Goal: Transaction & Acquisition: Purchase product/service

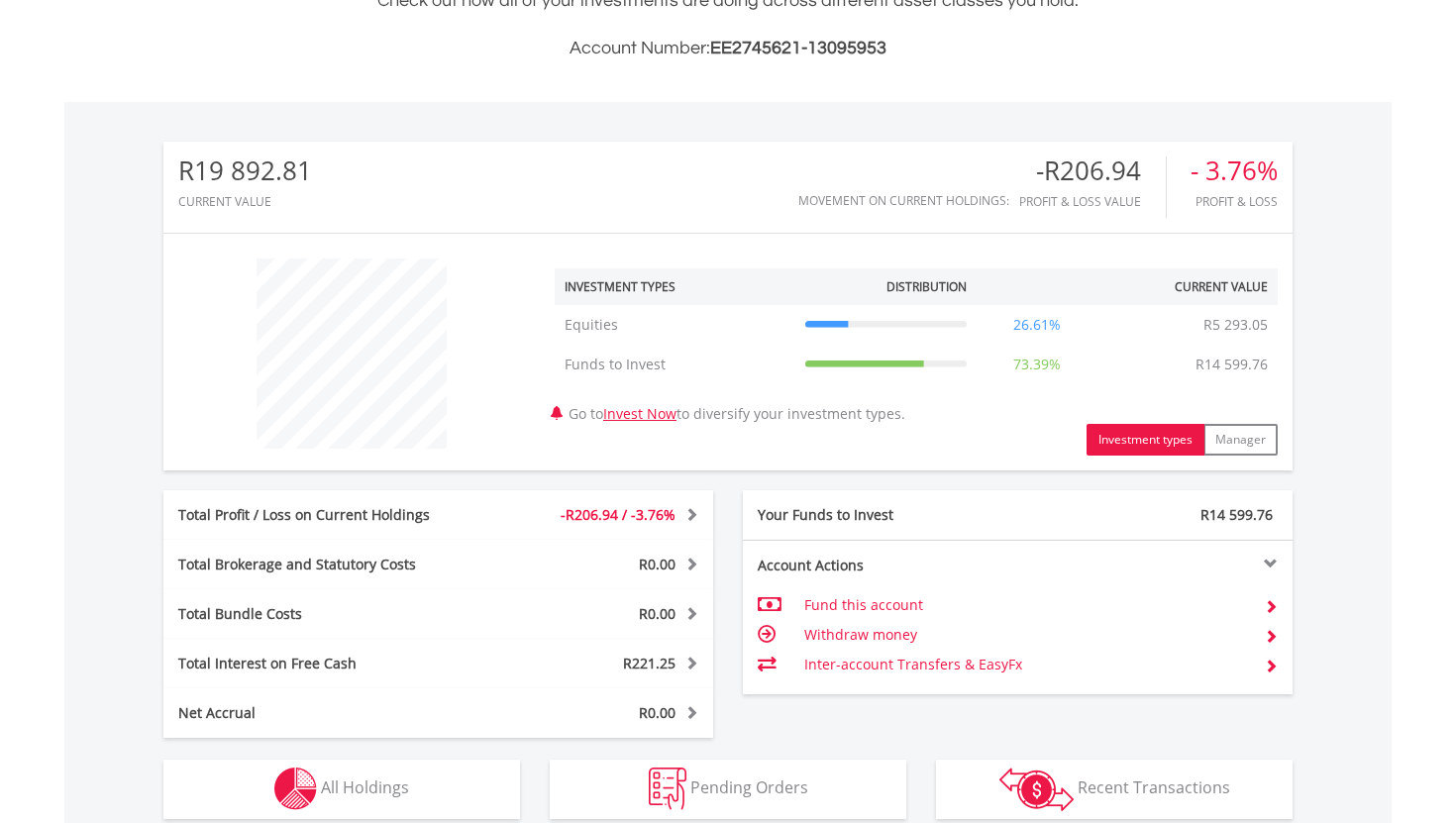
scroll to position [852, 0]
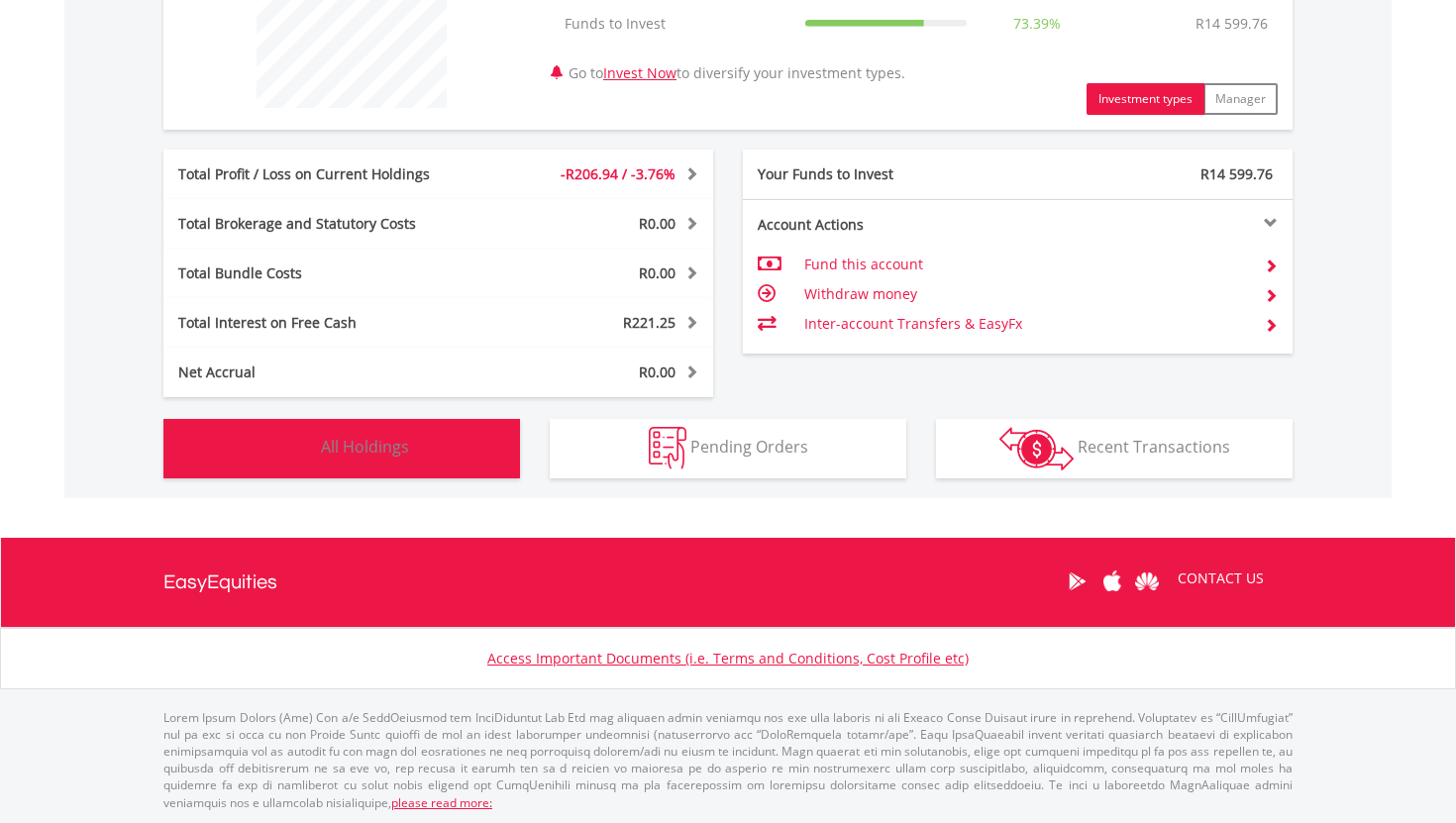
click at [367, 460] on button "Holdings All Holdings" at bounding box center [341, 448] width 356 height 59
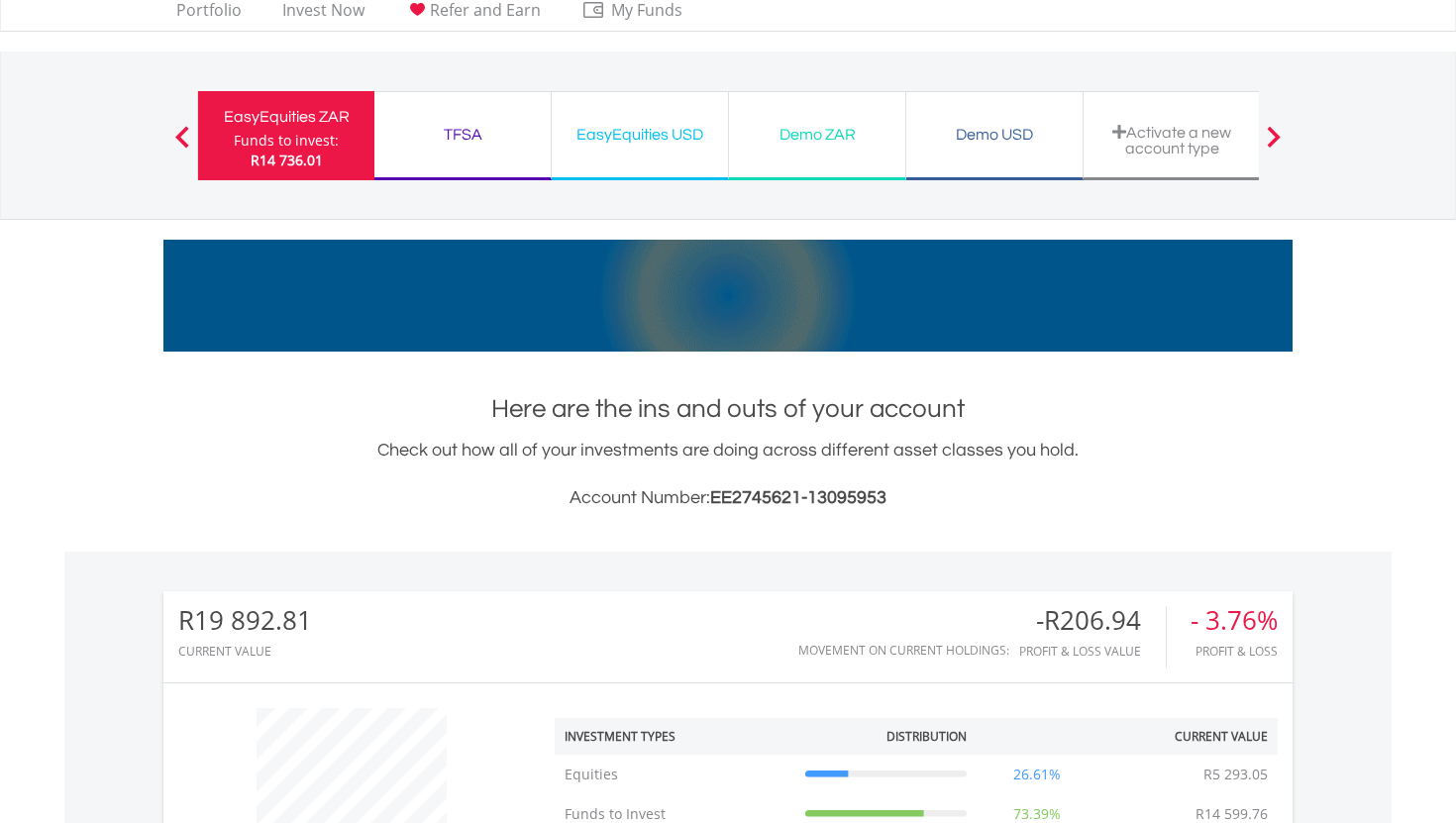
scroll to position [0, 0]
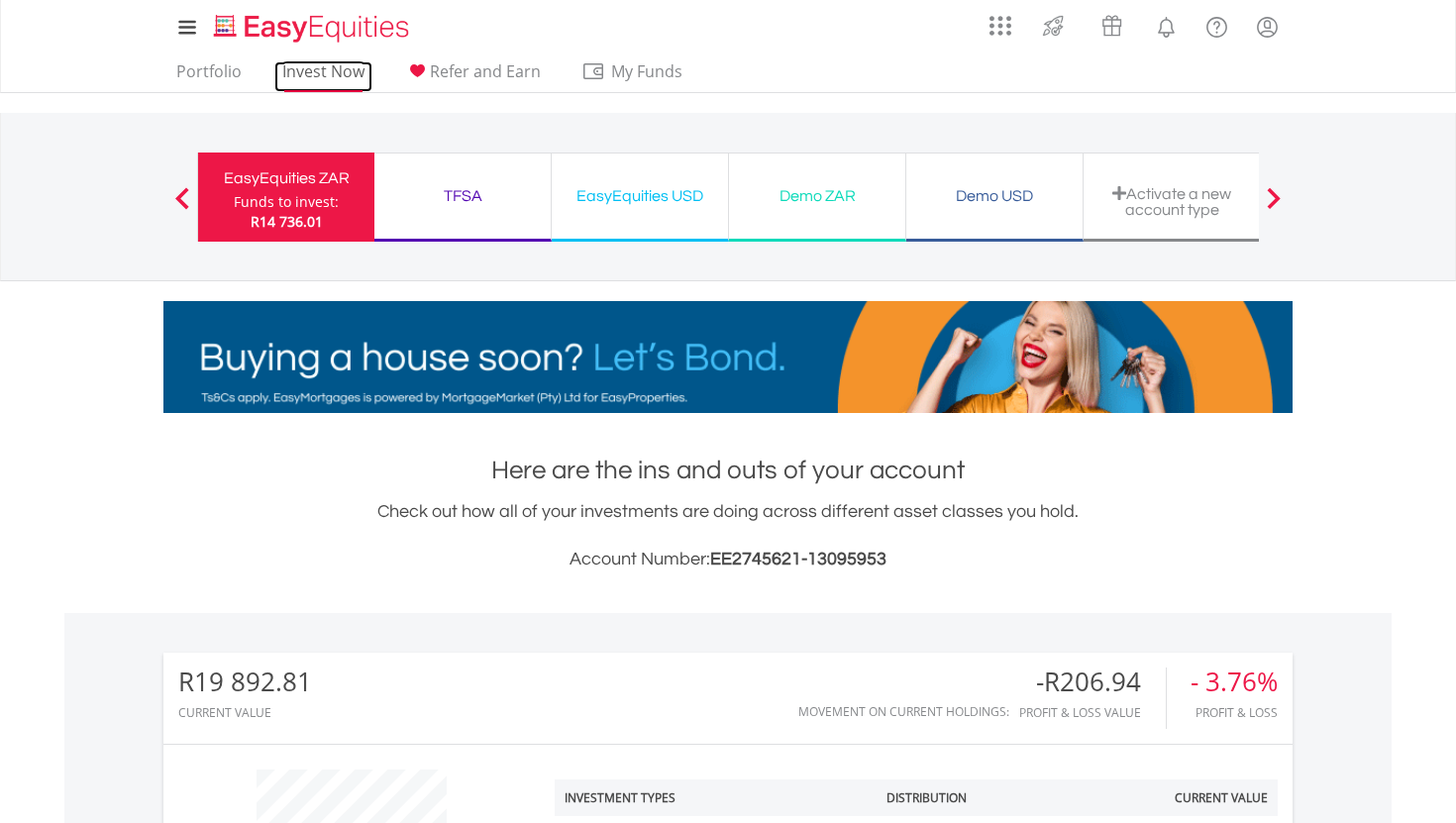
click at [335, 71] on link "Invest Now" at bounding box center [323, 76] width 98 height 31
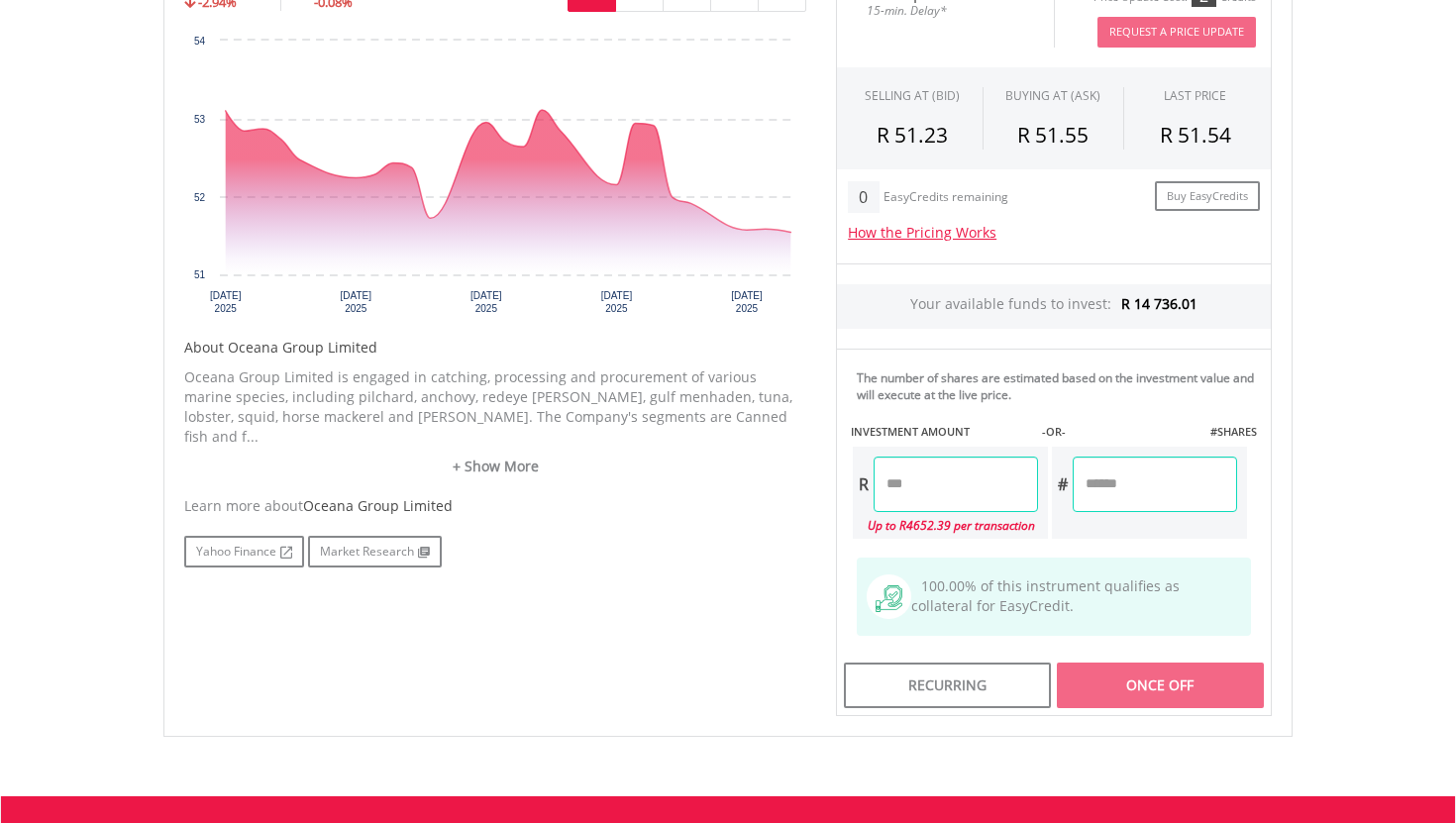
scroll to position [673, 0]
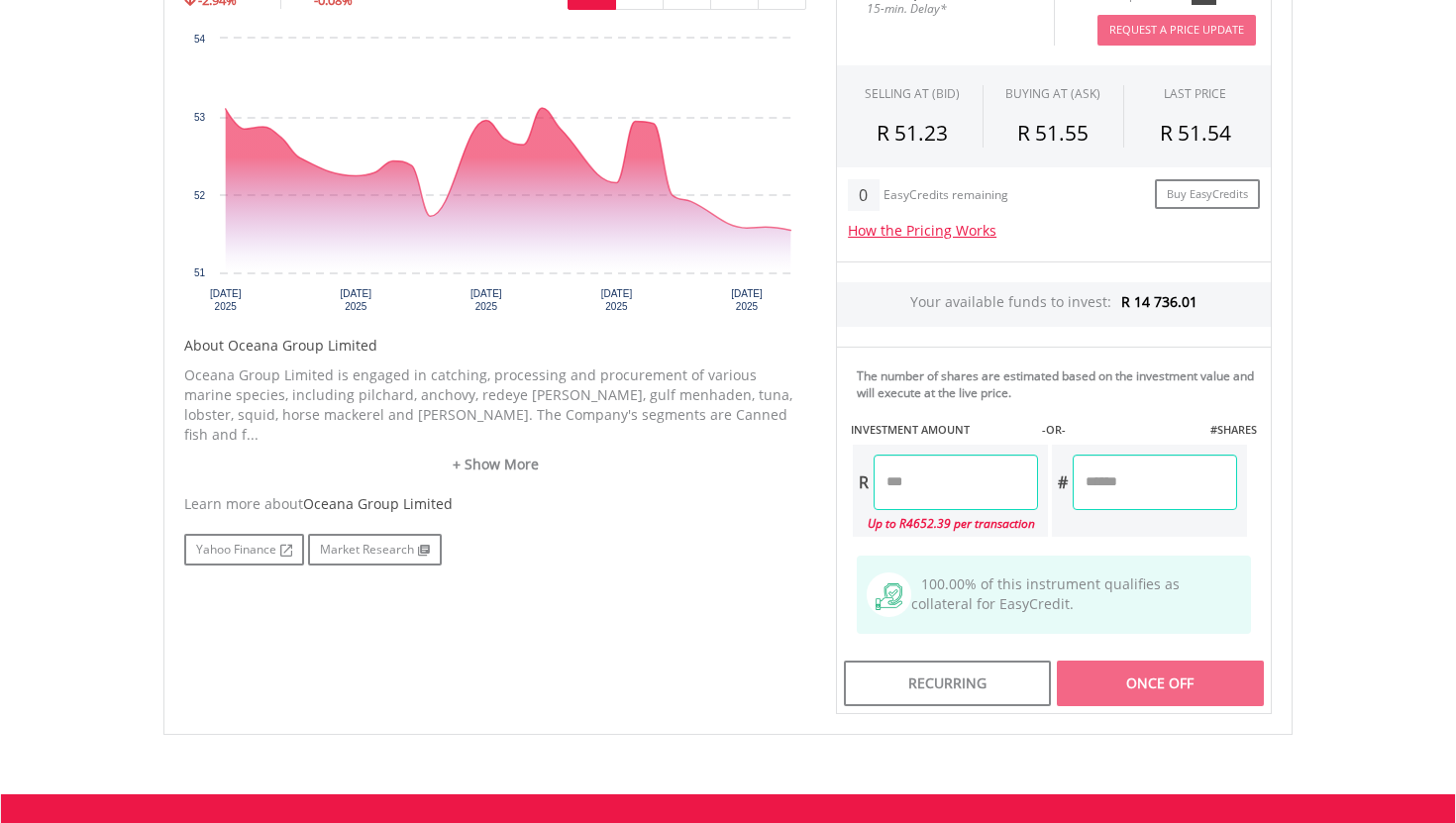
click at [946, 472] on input "number" at bounding box center [955, 482] width 164 height 55
type input "*"
click at [1097, 665] on div "Last Updated Price: 15-min. Delay* Price Update Cost: 2 Credits Request A Price…" at bounding box center [1053, 338] width 465 height 752
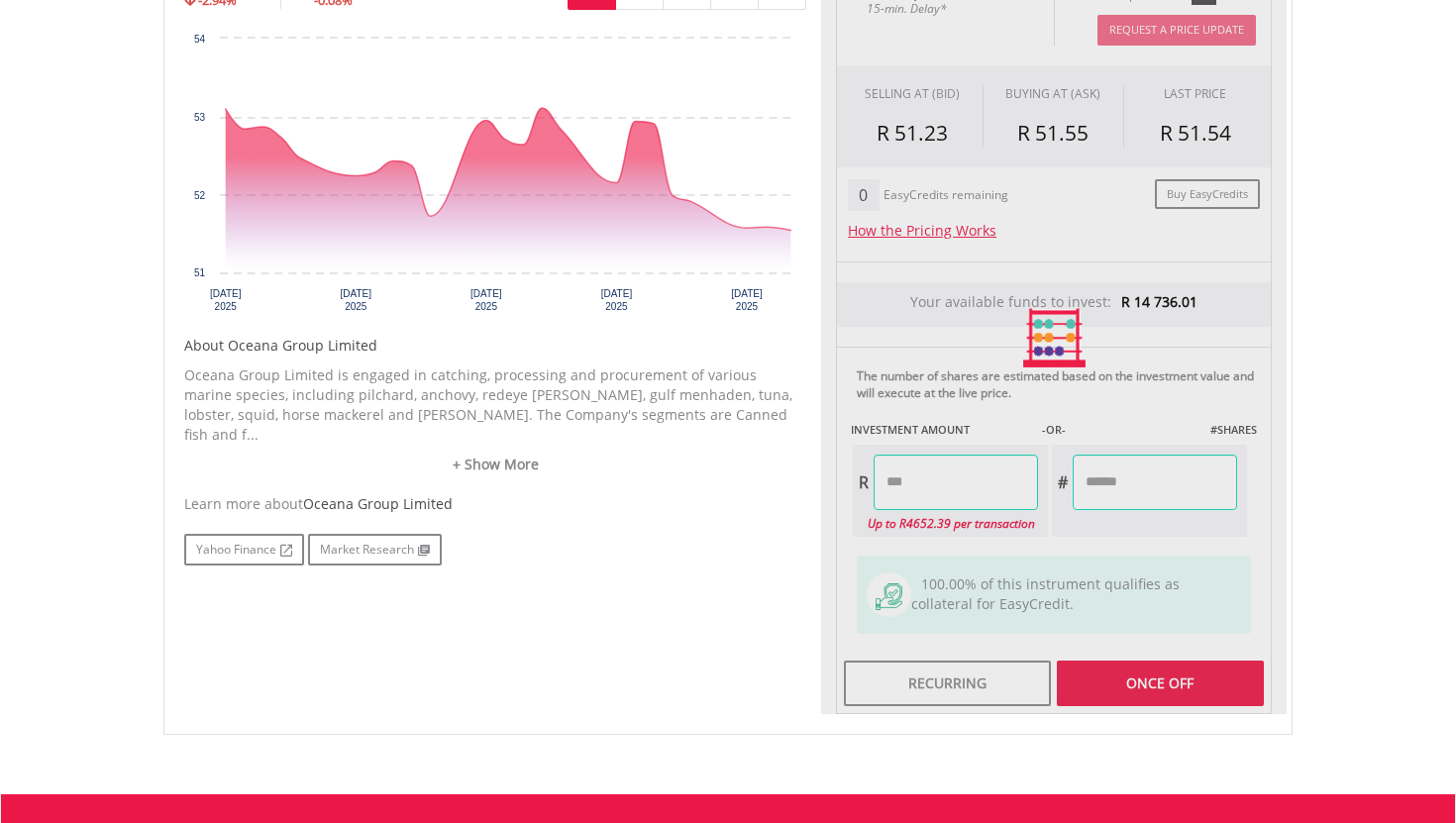
type input "*******"
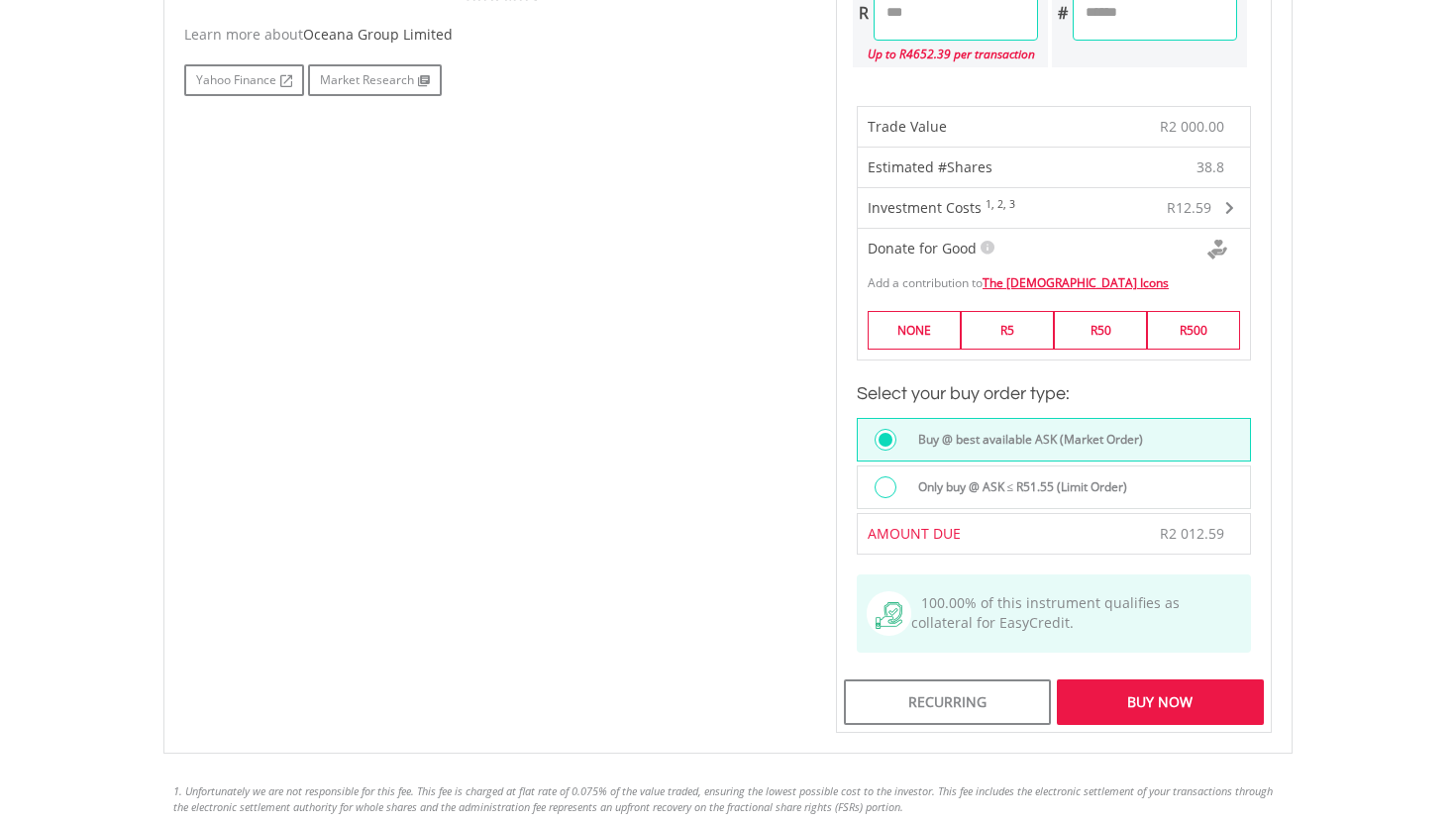
scroll to position [1168, 0]
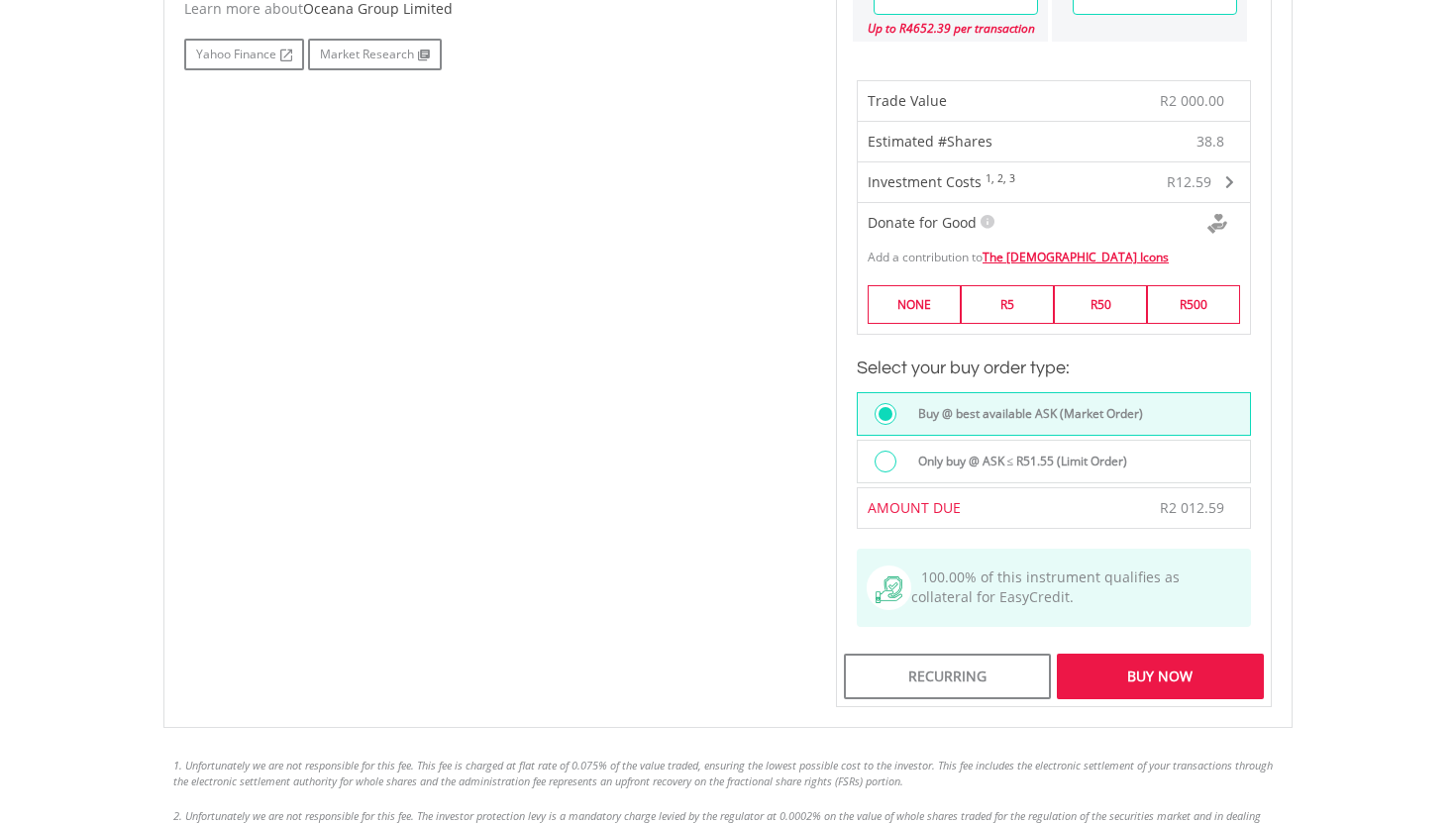
click at [1180, 669] on div "Buy Now" at bounding box center [1160, 677] width 207 height 46
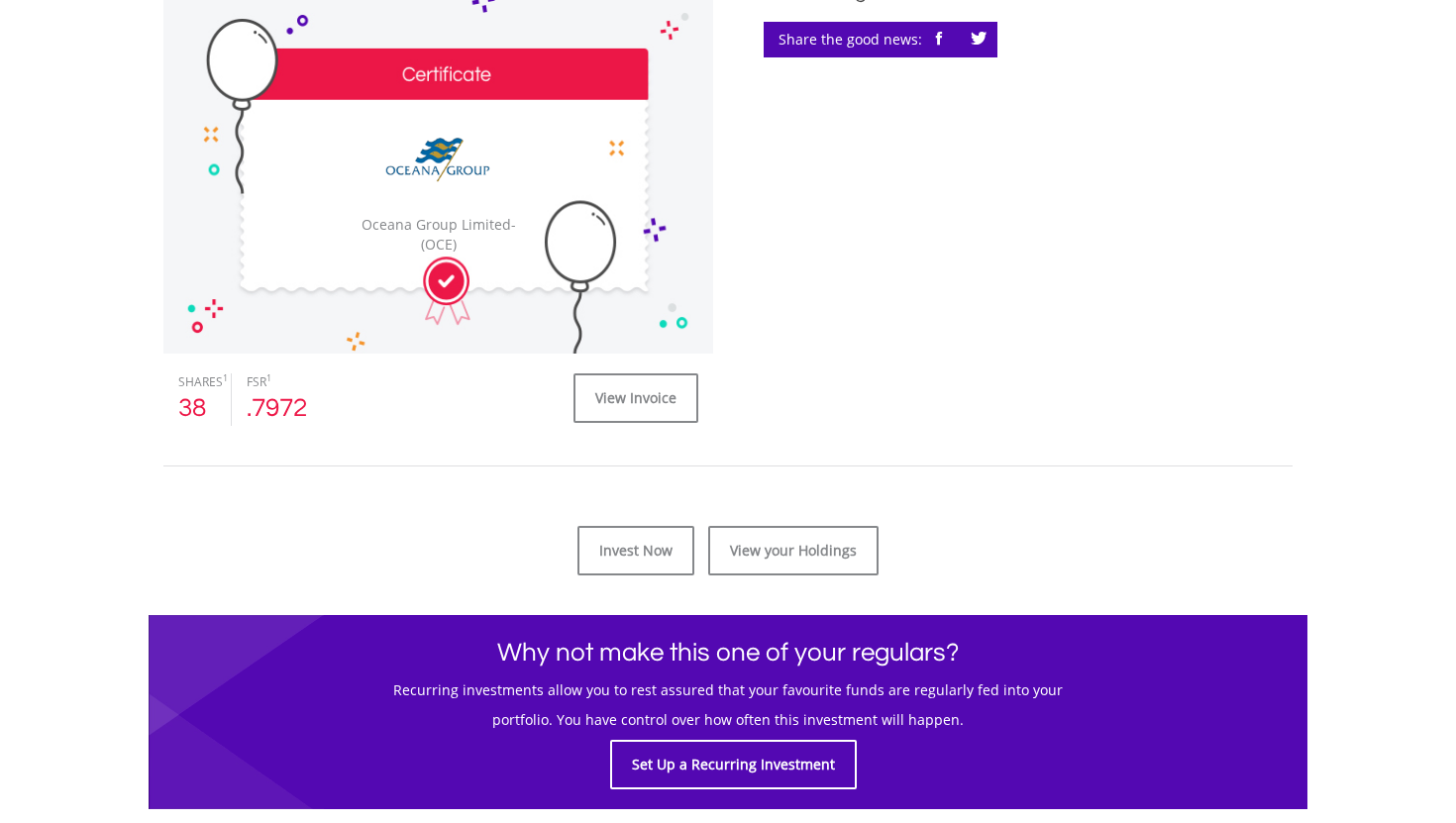
scroll to position [609, 0]
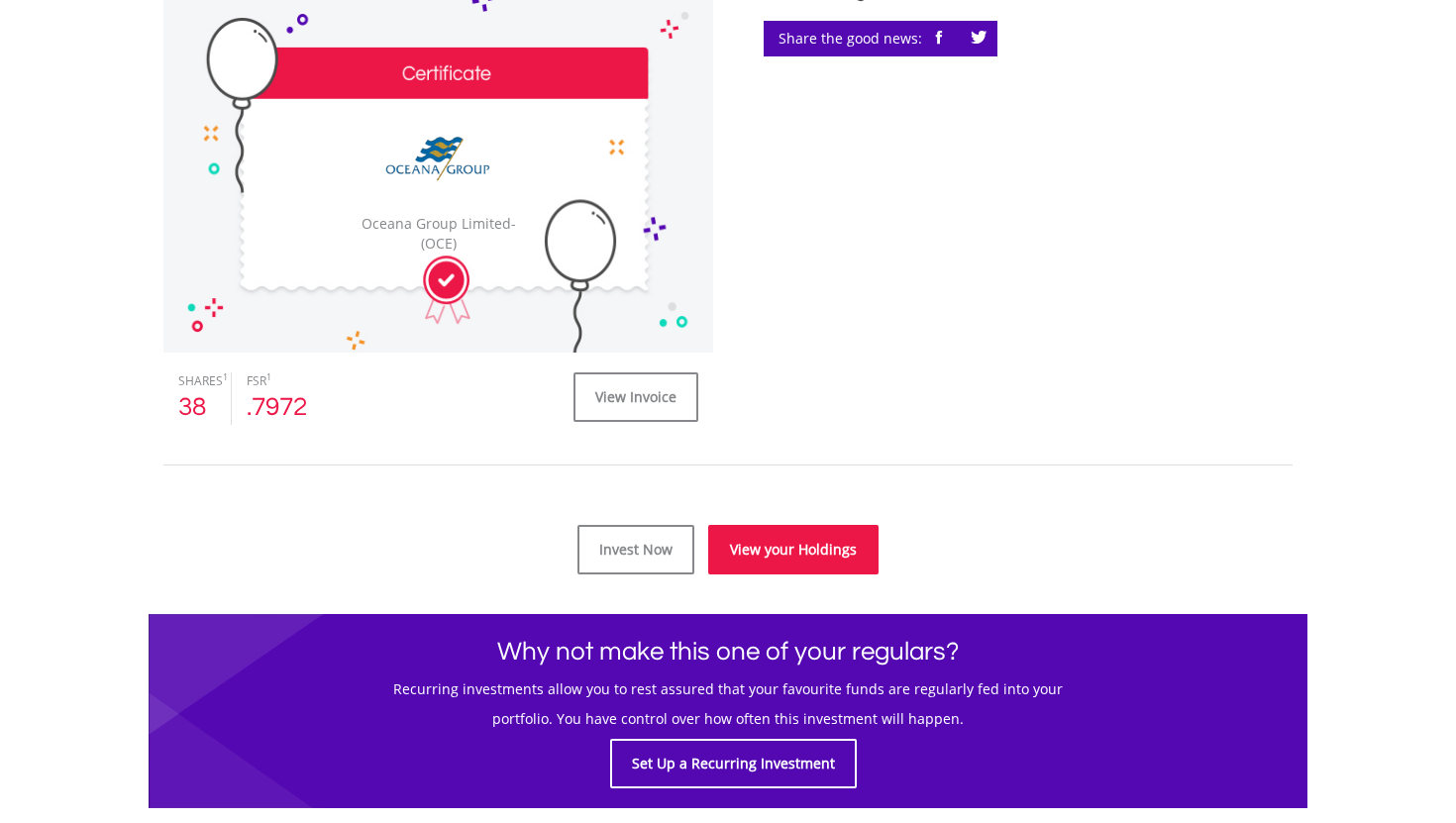
click at [789, 546] on link "View your Holdings" at bounding box center [793, 550] width 170 height 50
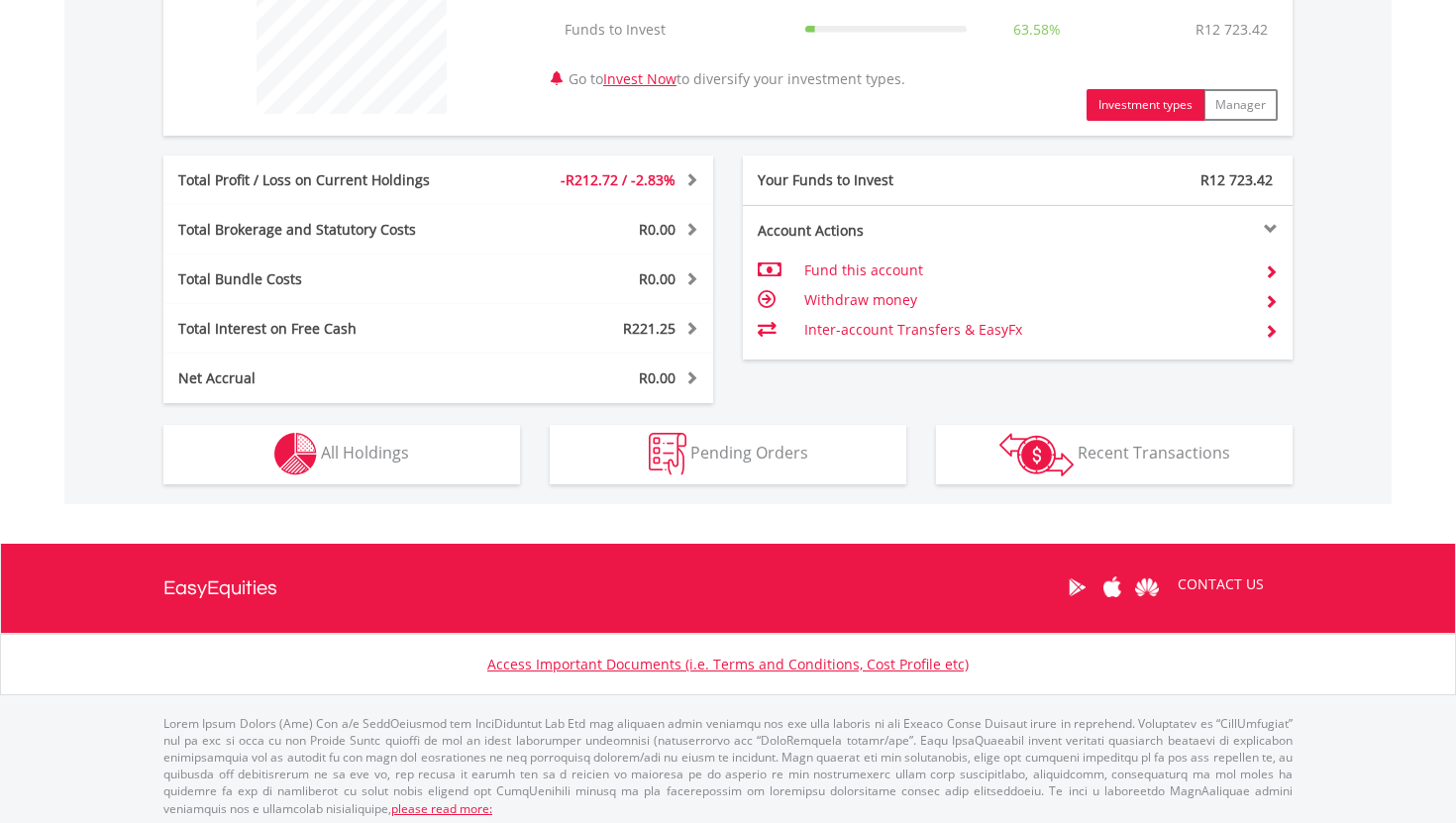
scroll to position [190, 376]
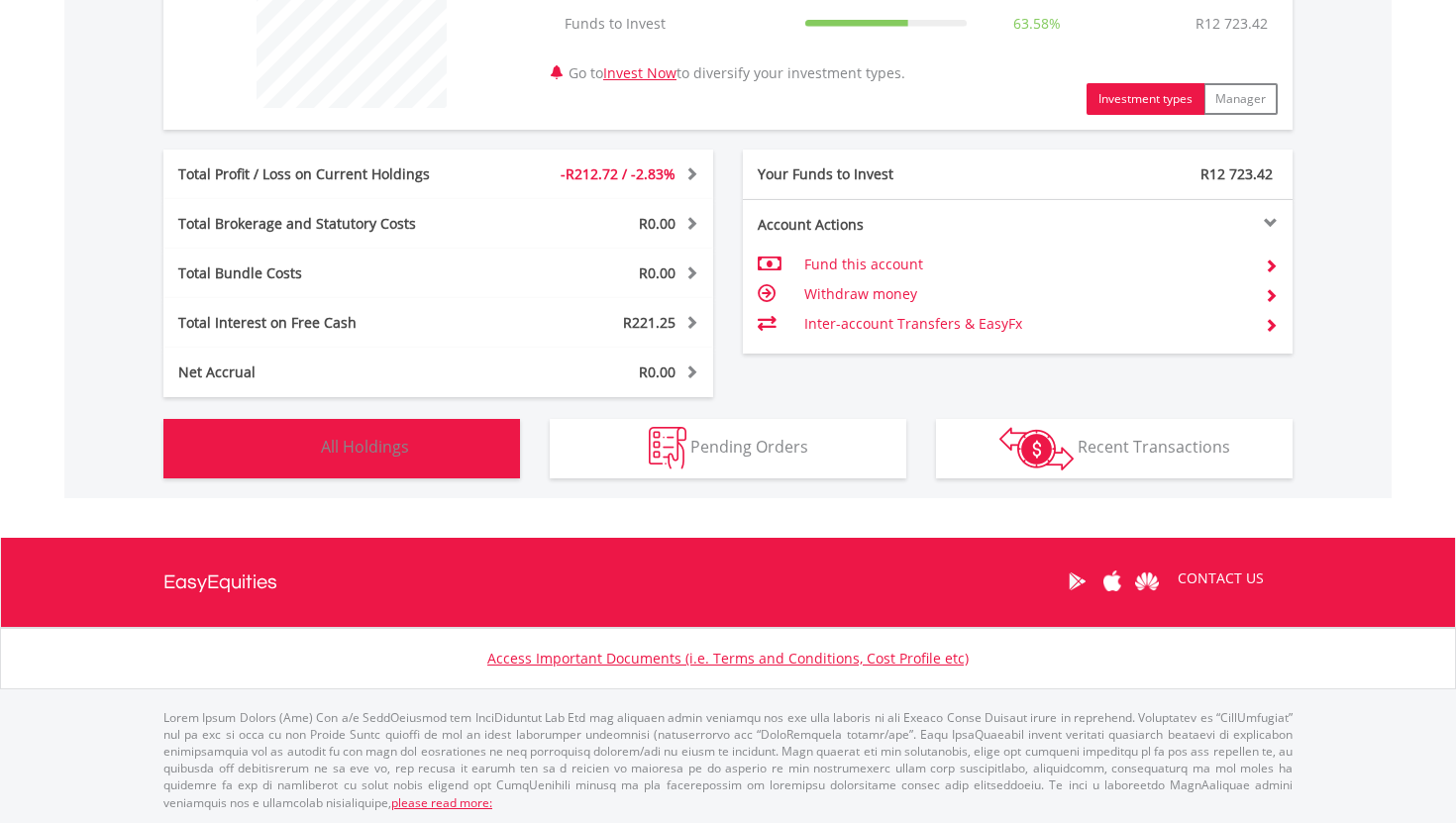
click at [414, 456] on button "Holdings All Holdings" at bounding box center [341, 448] width 356 height 59
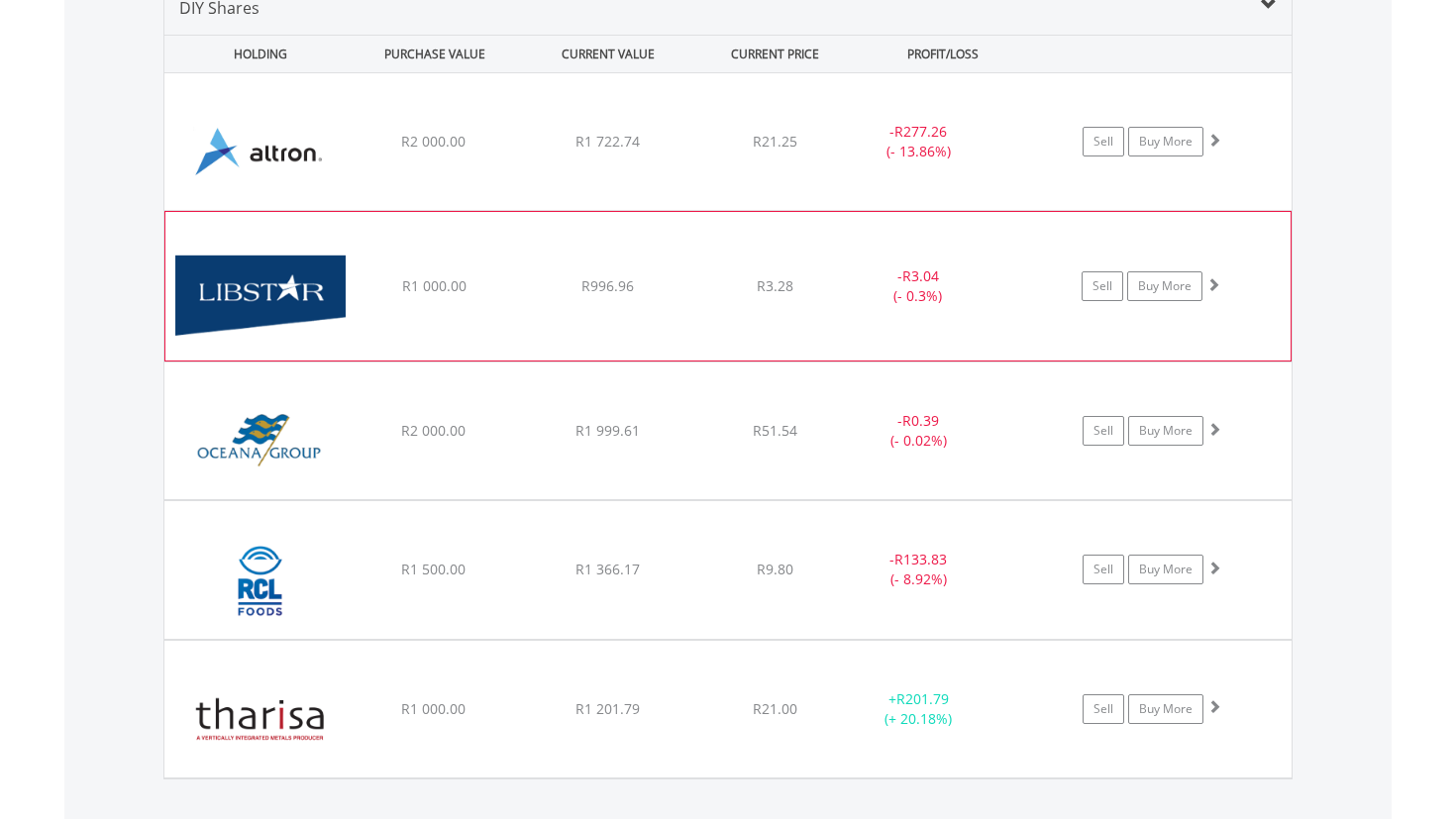
scroll to position [1410, 0]
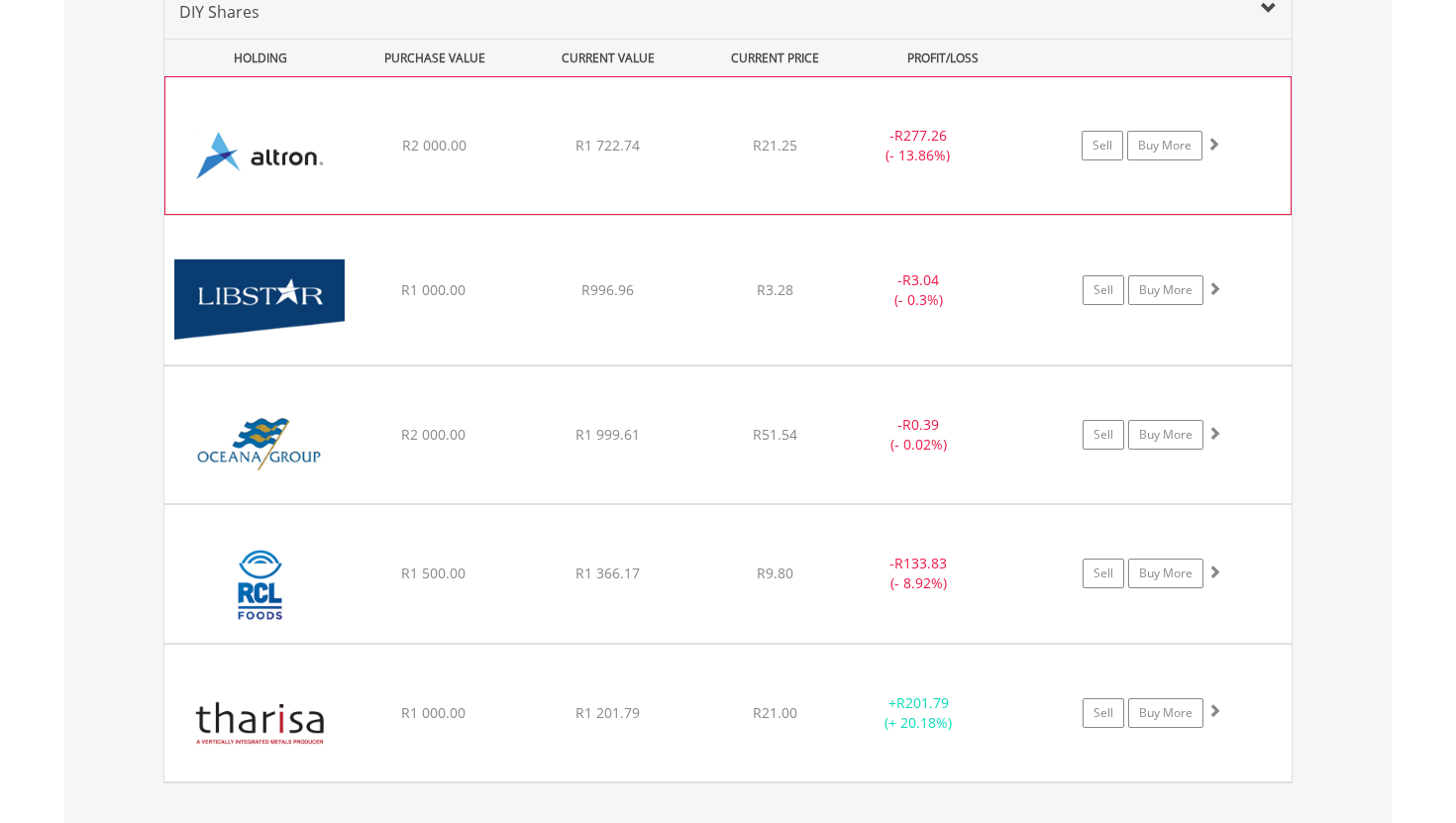
click at [720, 165] on div "﻿ Altron Limited R2 000.00 R1 722.74 R21.25 - R277.26 (- 13.86%) Sell Buy More" at bounding box center [727, 145] width 1125 height 137
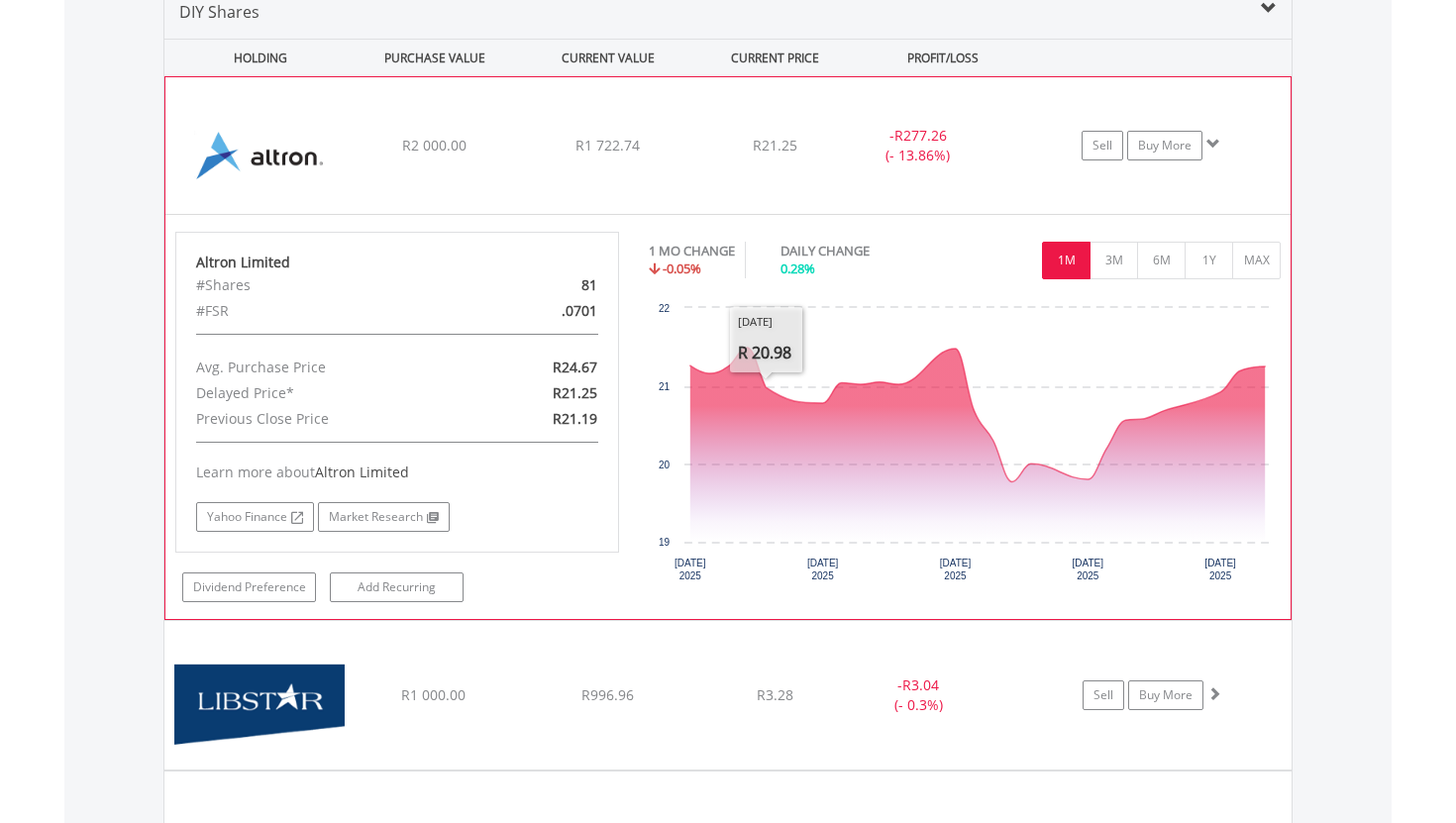
click at [909, 127] on span "R277.26" at bounding box center [920, 135] width 52 height 19
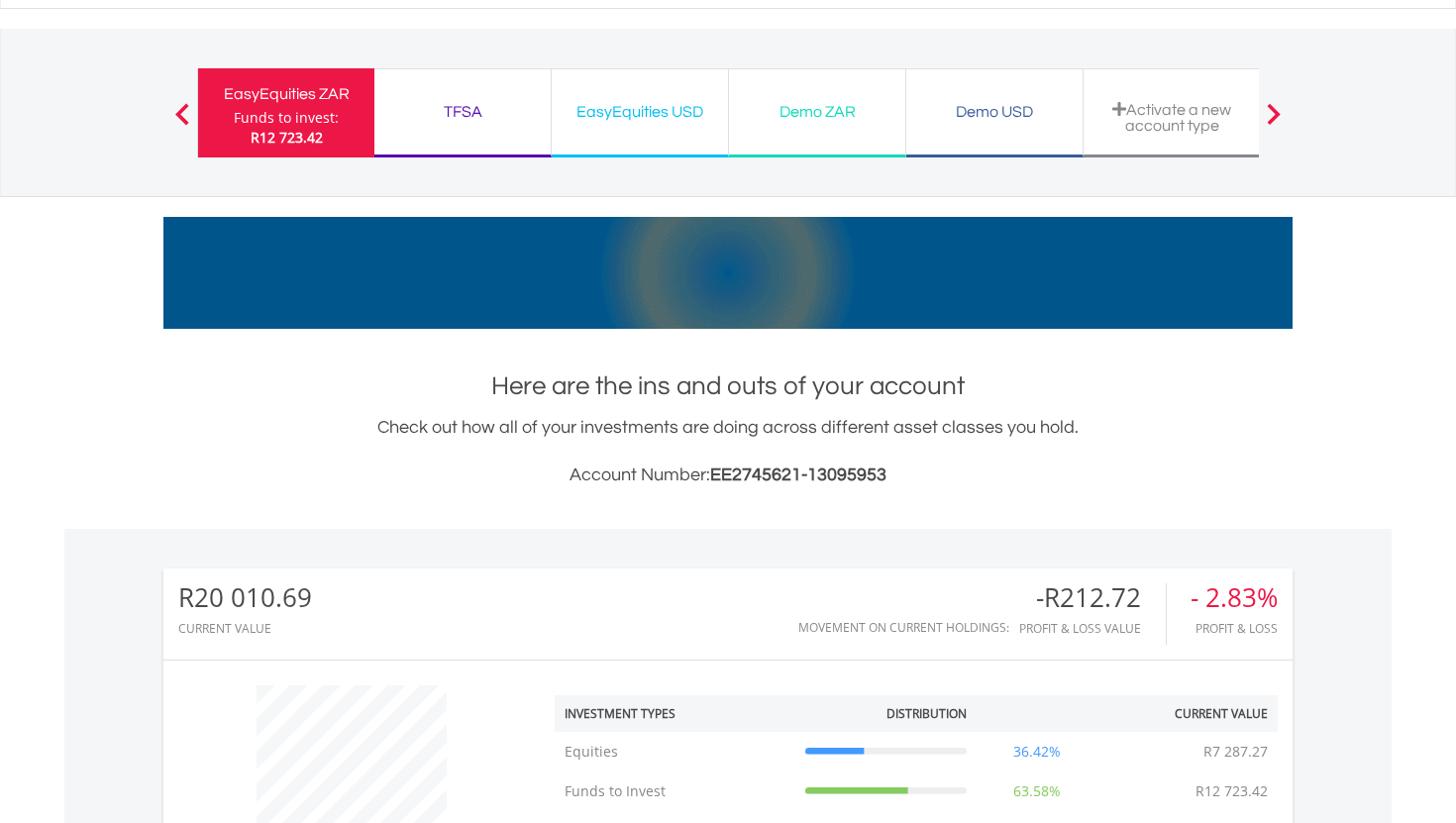
scroll to position [0, 0]
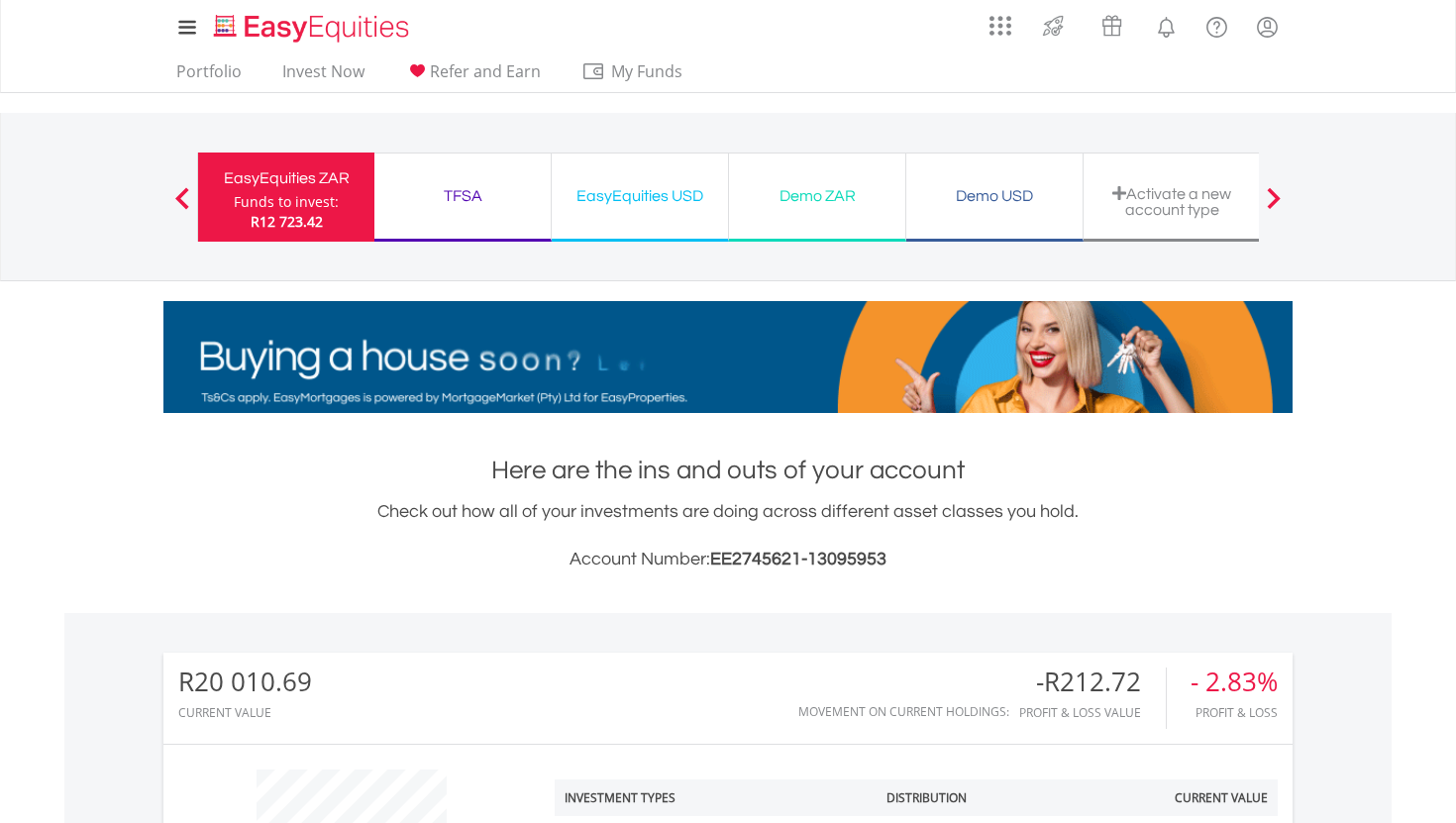
click at [316, 178] on div "EasyEquities ZAR" at bounding box center [286, 178] width 152 height 28
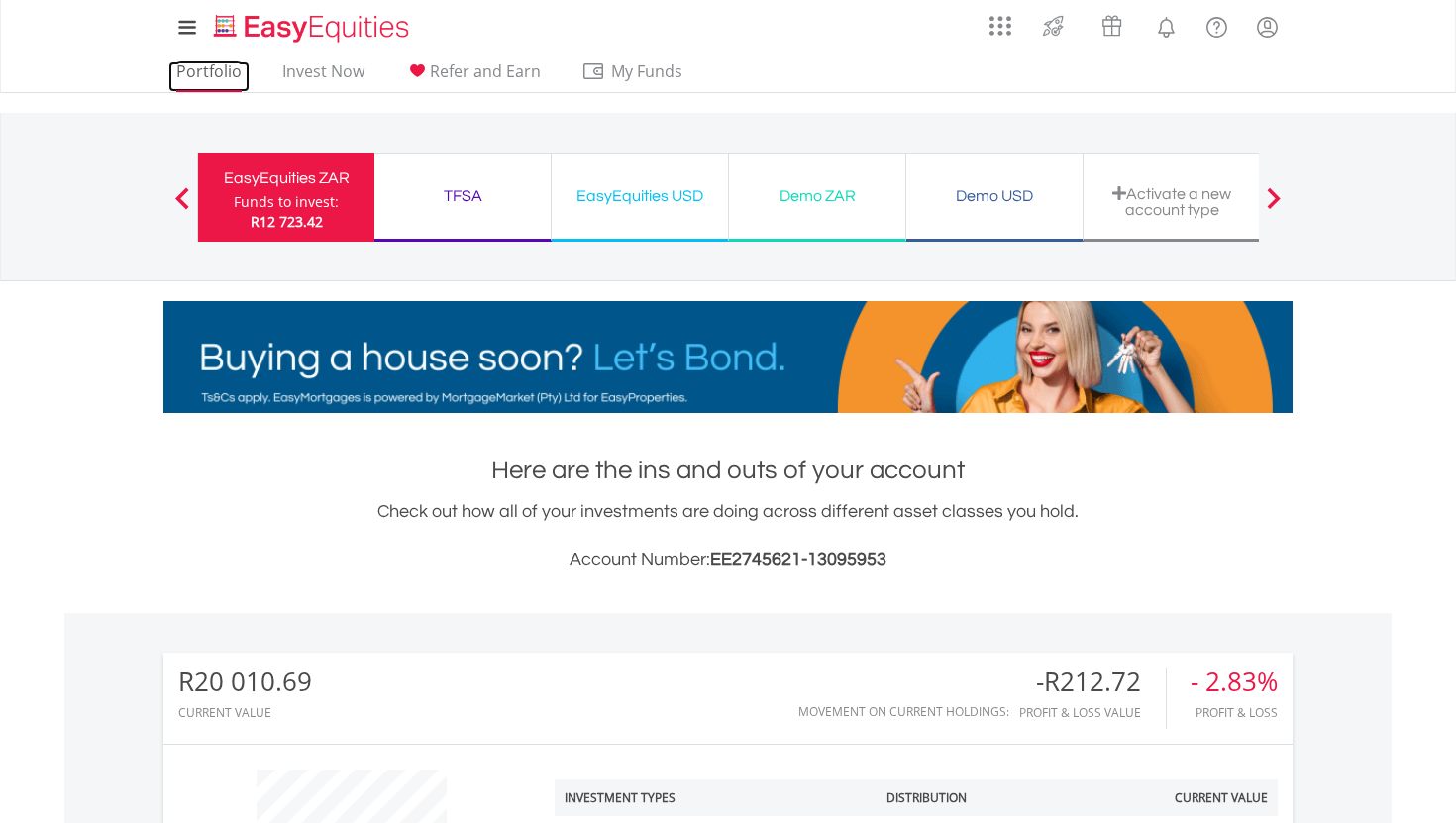
click at [224, 67] on link "Portfolio" at bounding box center [208, 76] width 81 height 31
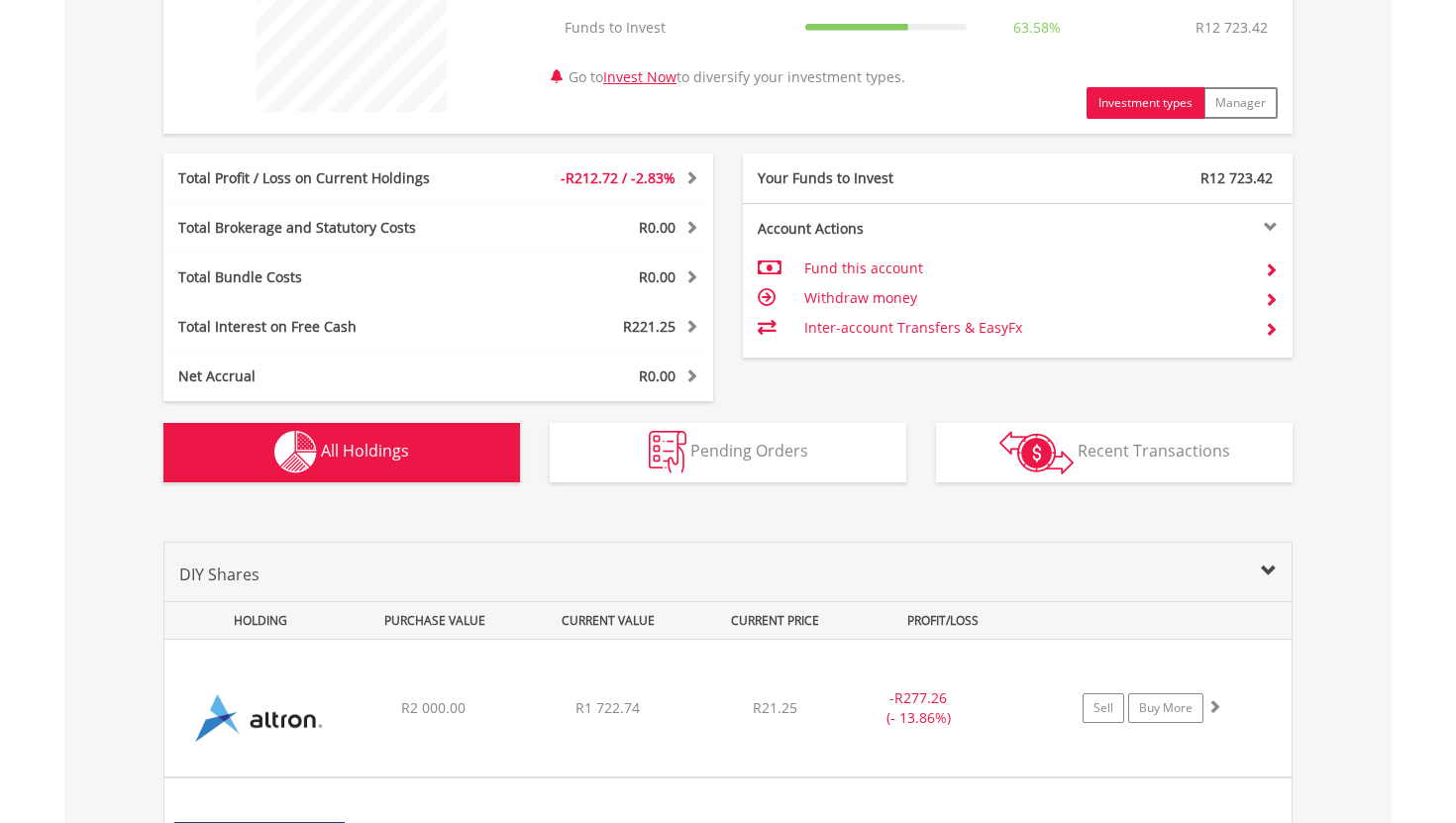
scroll to position [1146, 0]
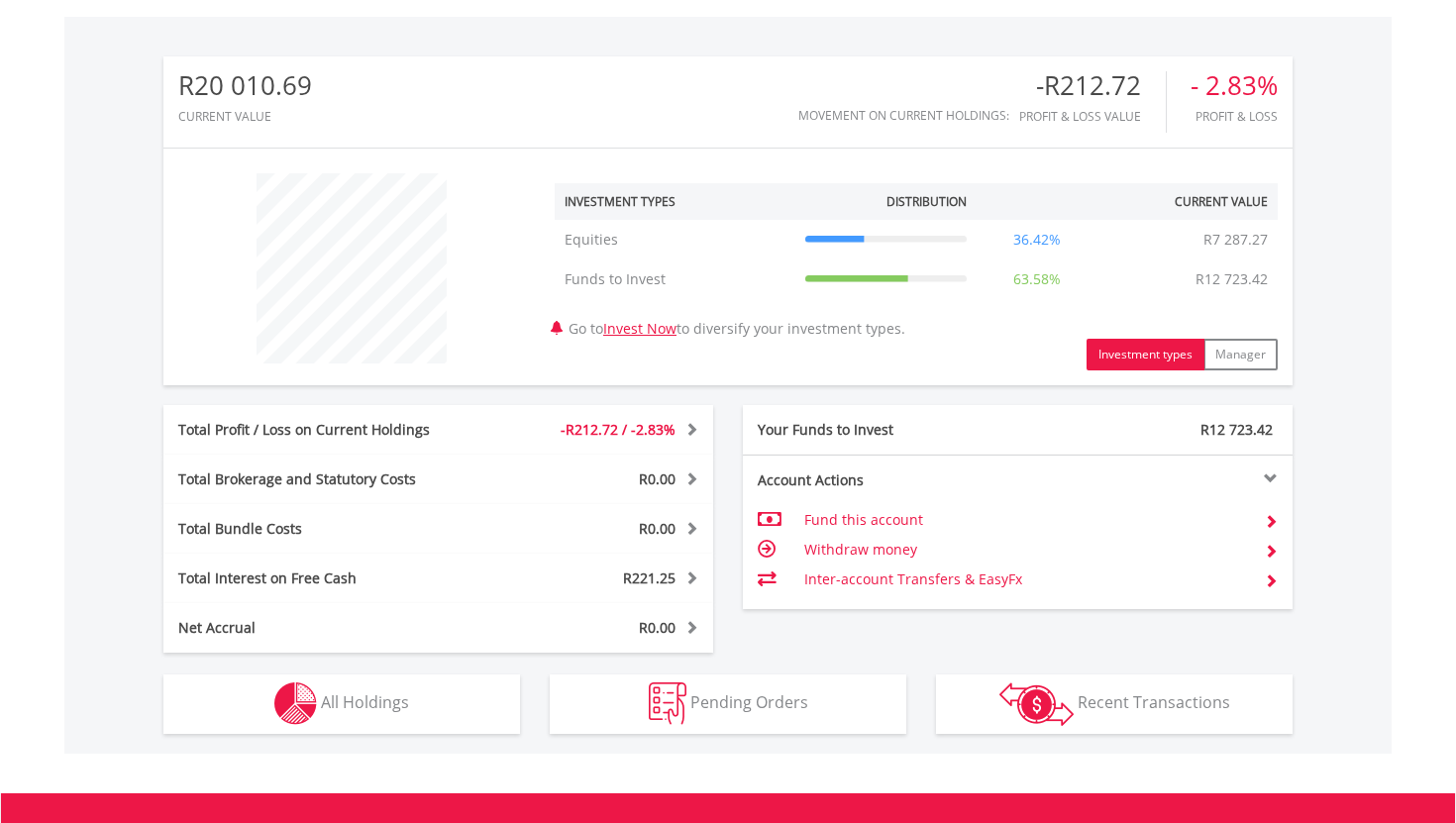
scroll to position [594, 0]
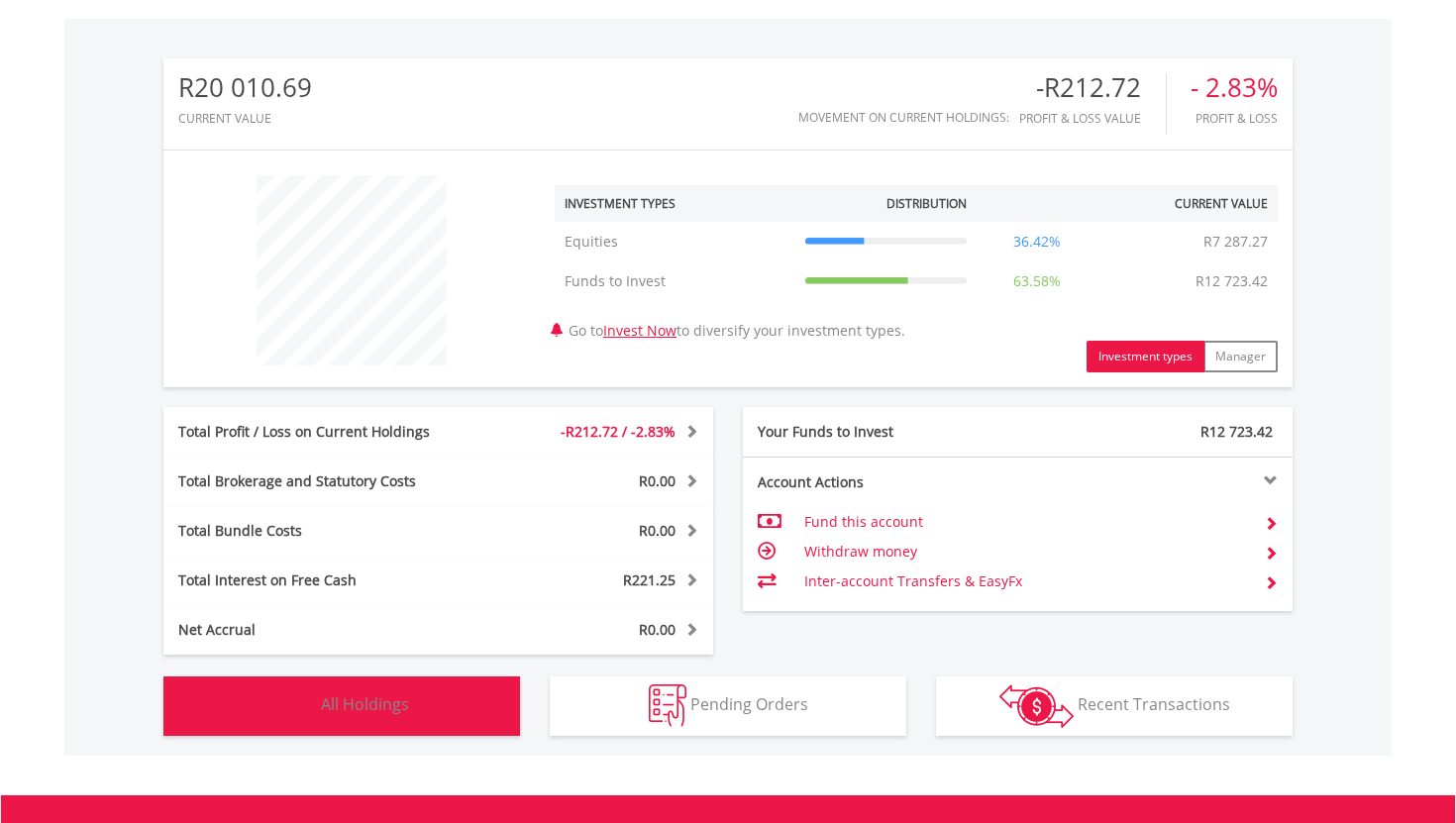
click at [360, 691] on button "Holdings All Holdings" at bounding box center [341, 705] width 356 height 59
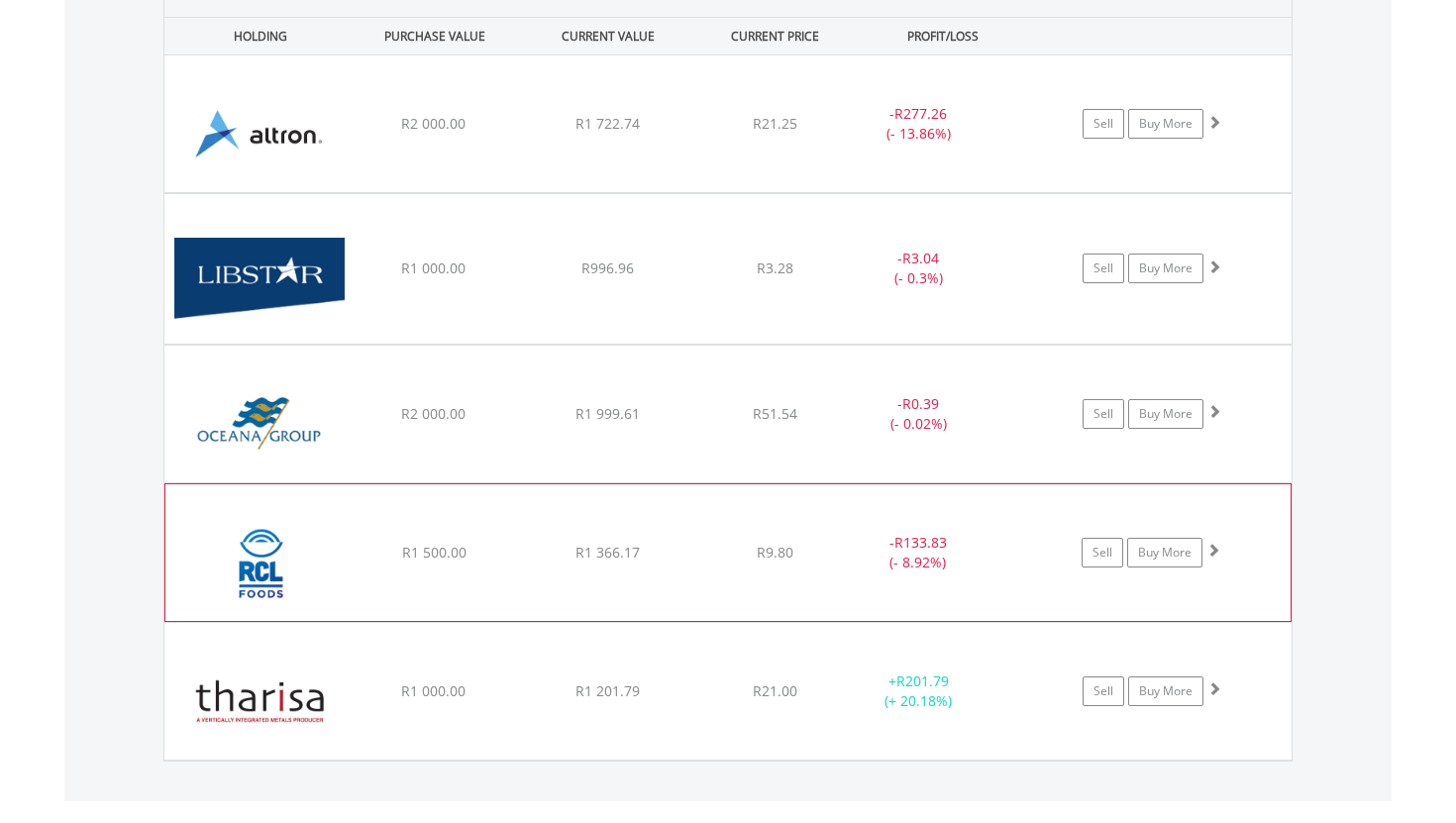
scroll to position [1423, 0]
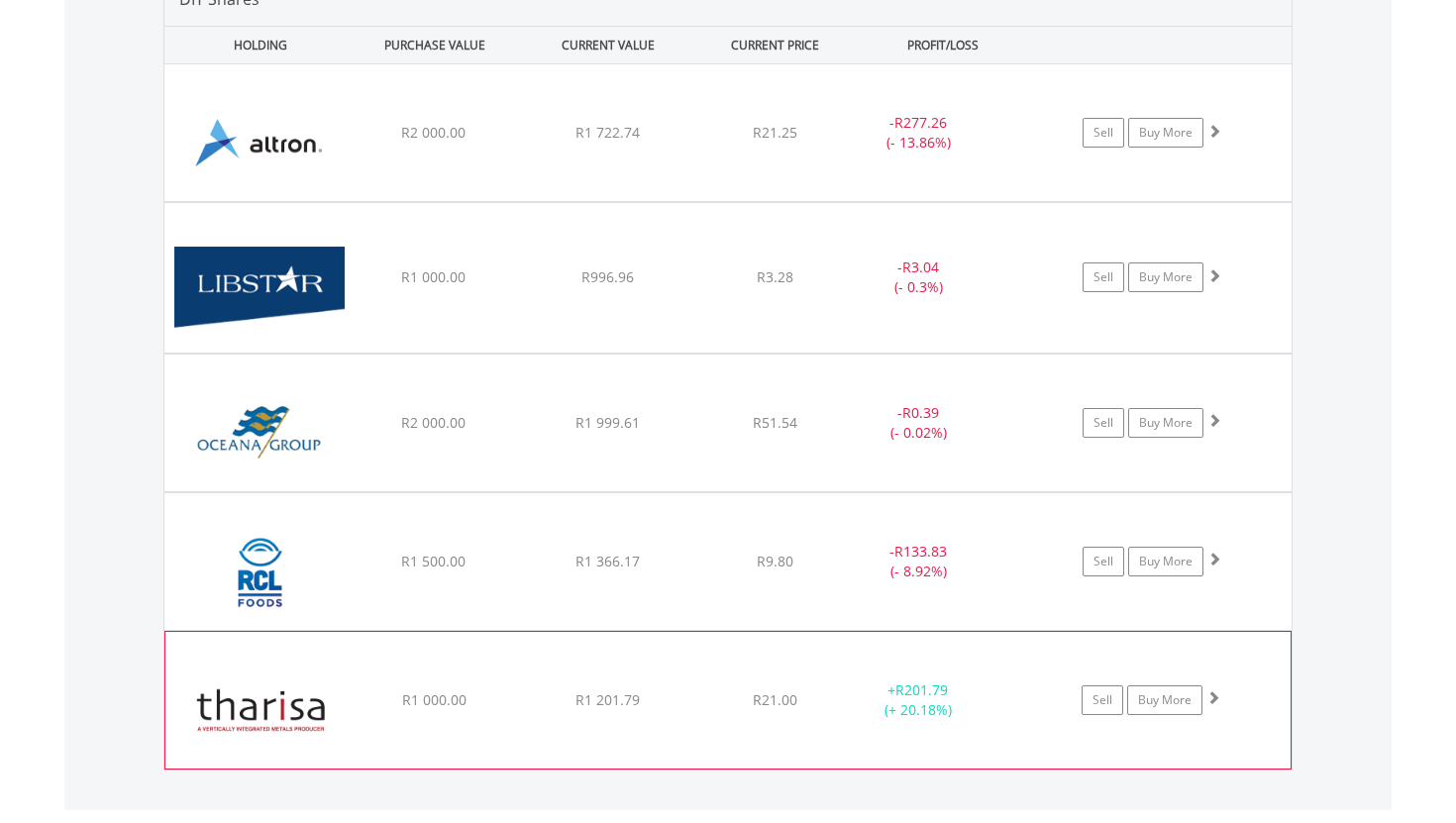
click at [679, 201] on div "﻿ Tharisa PLC R1 000.00 R1 201.79 R21.00 + R201.79 (+ 20.18%) Sell Buy More" at bounding box center [727, 132] width 1127 height 137
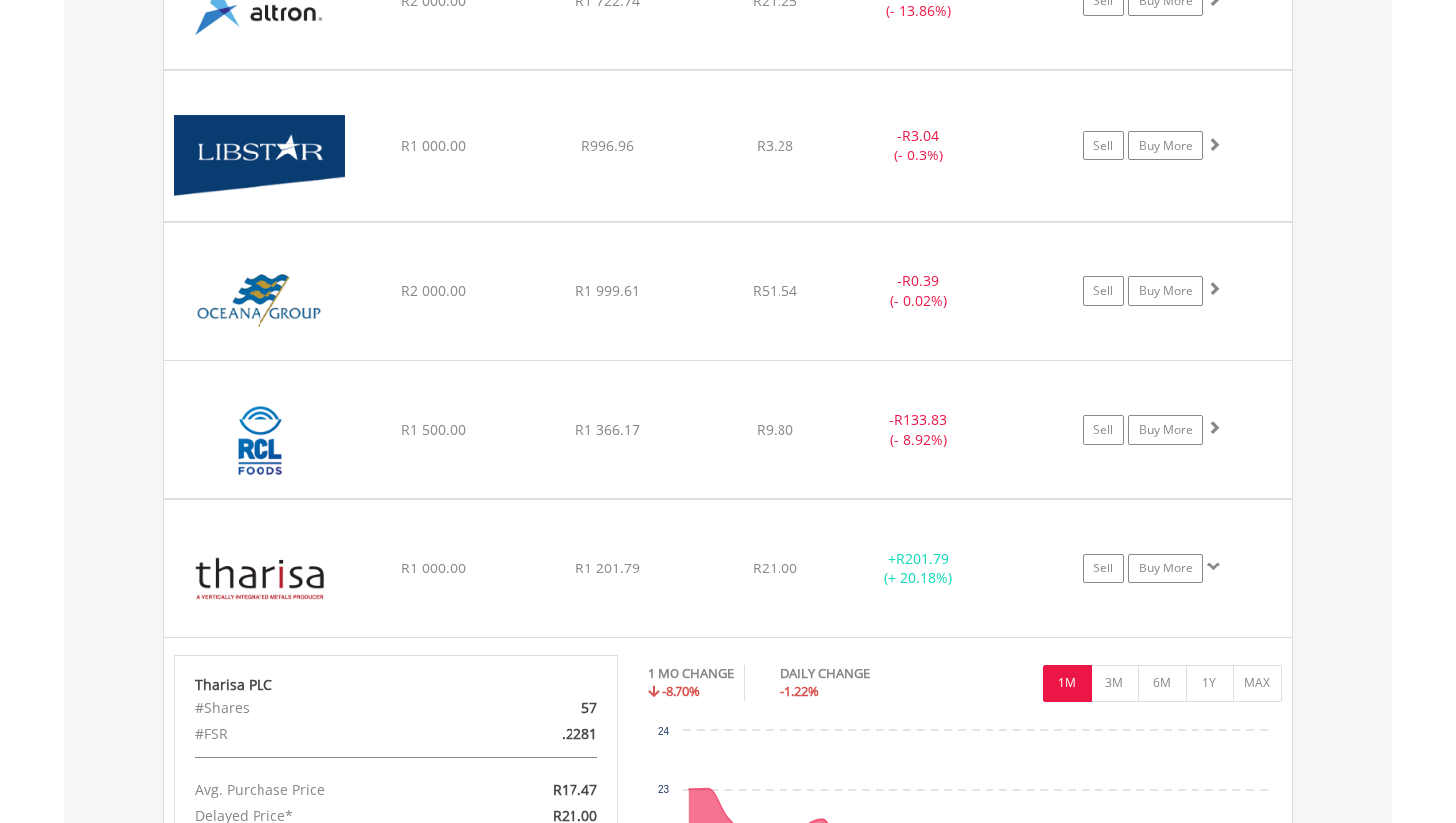
scroll to position [1554, 0]
click at [1206, 17] on div "Sell Buy More" at bounding box center [1161, 2] width 259 height 30
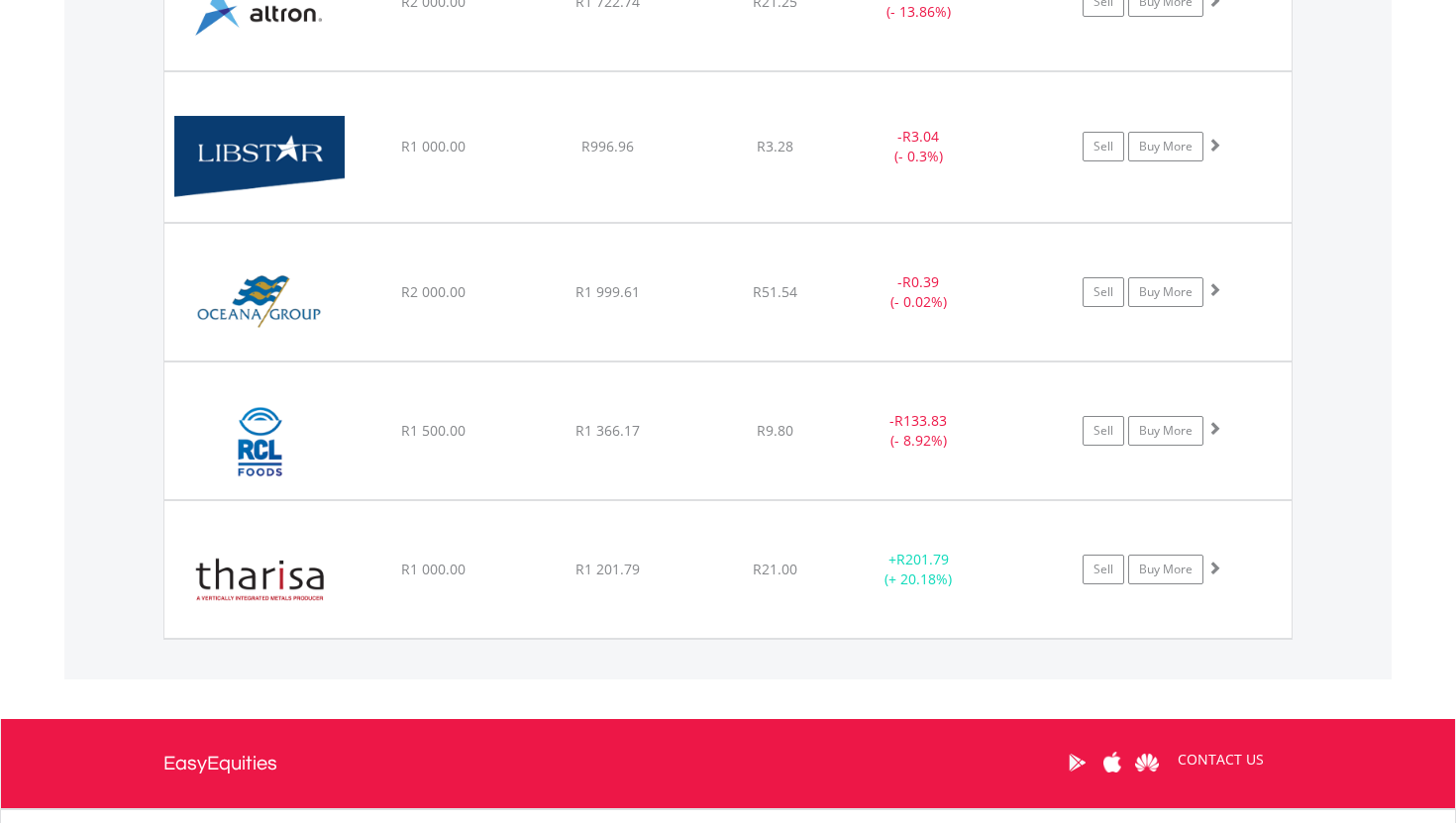
scroll to position [1484, 0]
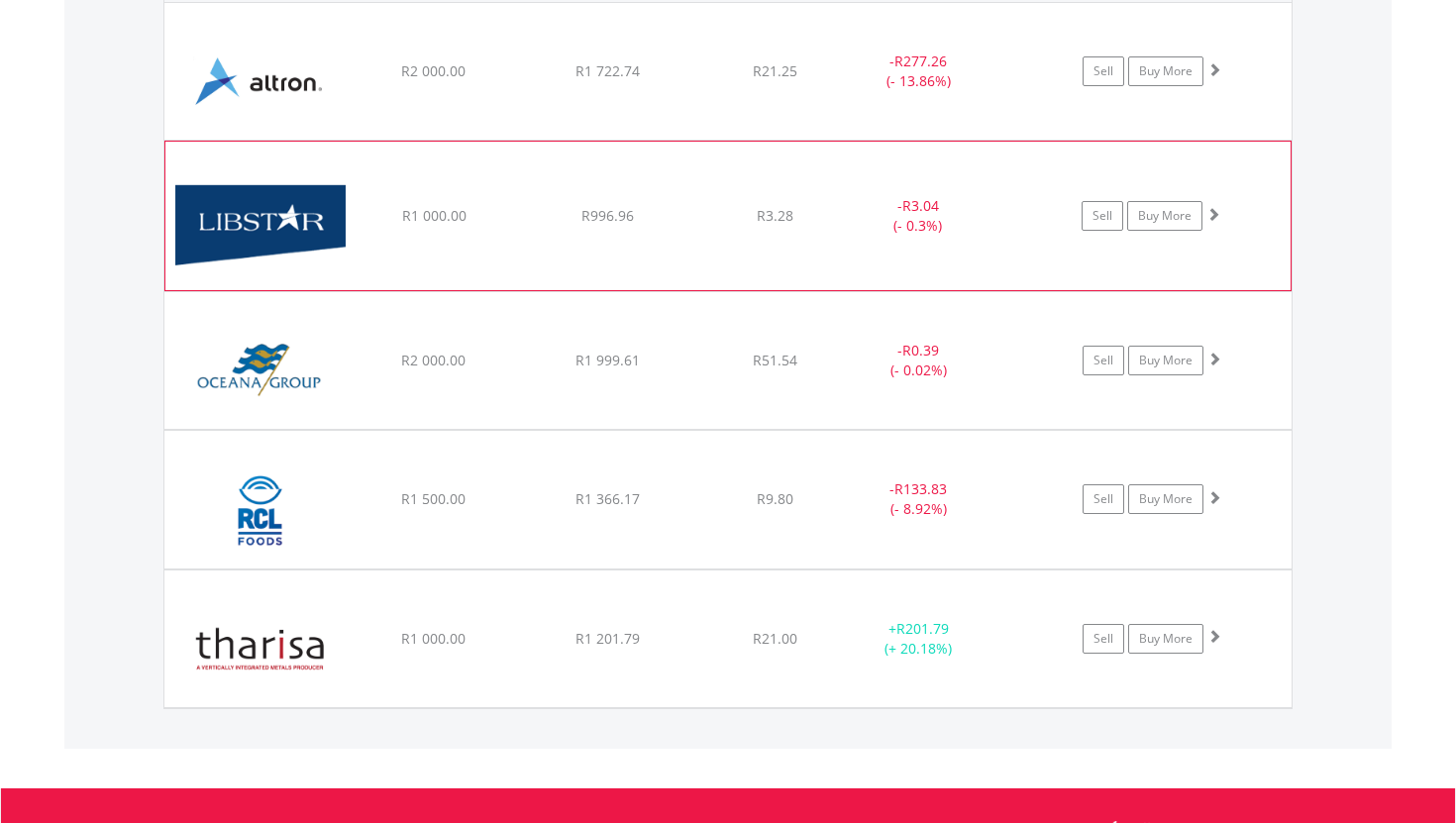
click at [1105, 140] on div "﻿ Libstar Holdings Limited R1 000.00 R996.96 R3.28 - R3.04 (- 0.3%) Sell Buy Mo…" at bounding box center [727, 71] width 1127 height 137
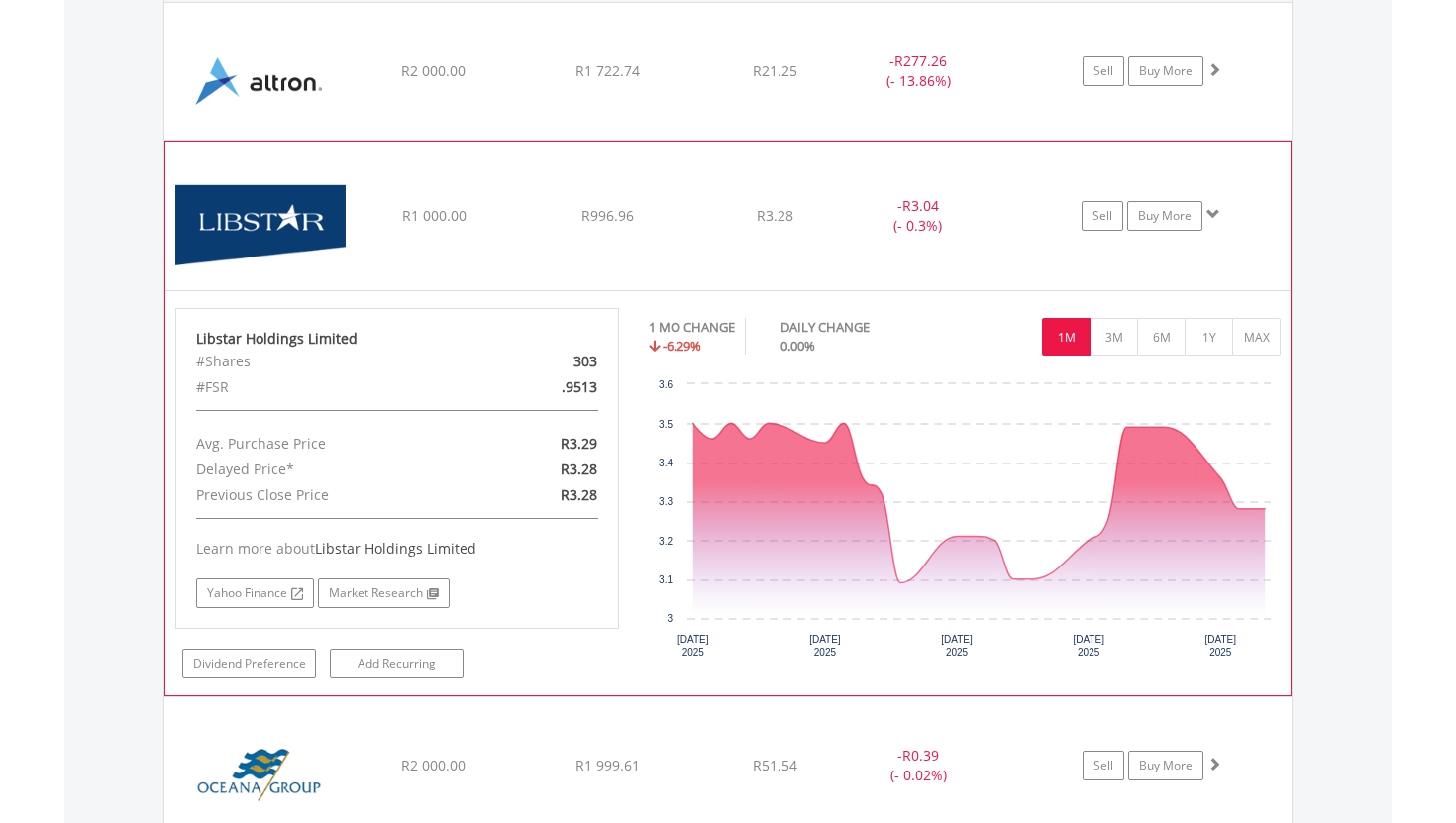
click at [1256, 86] on div "Sell Buy More" at bounding box center [1161, 71] width 259 height 30
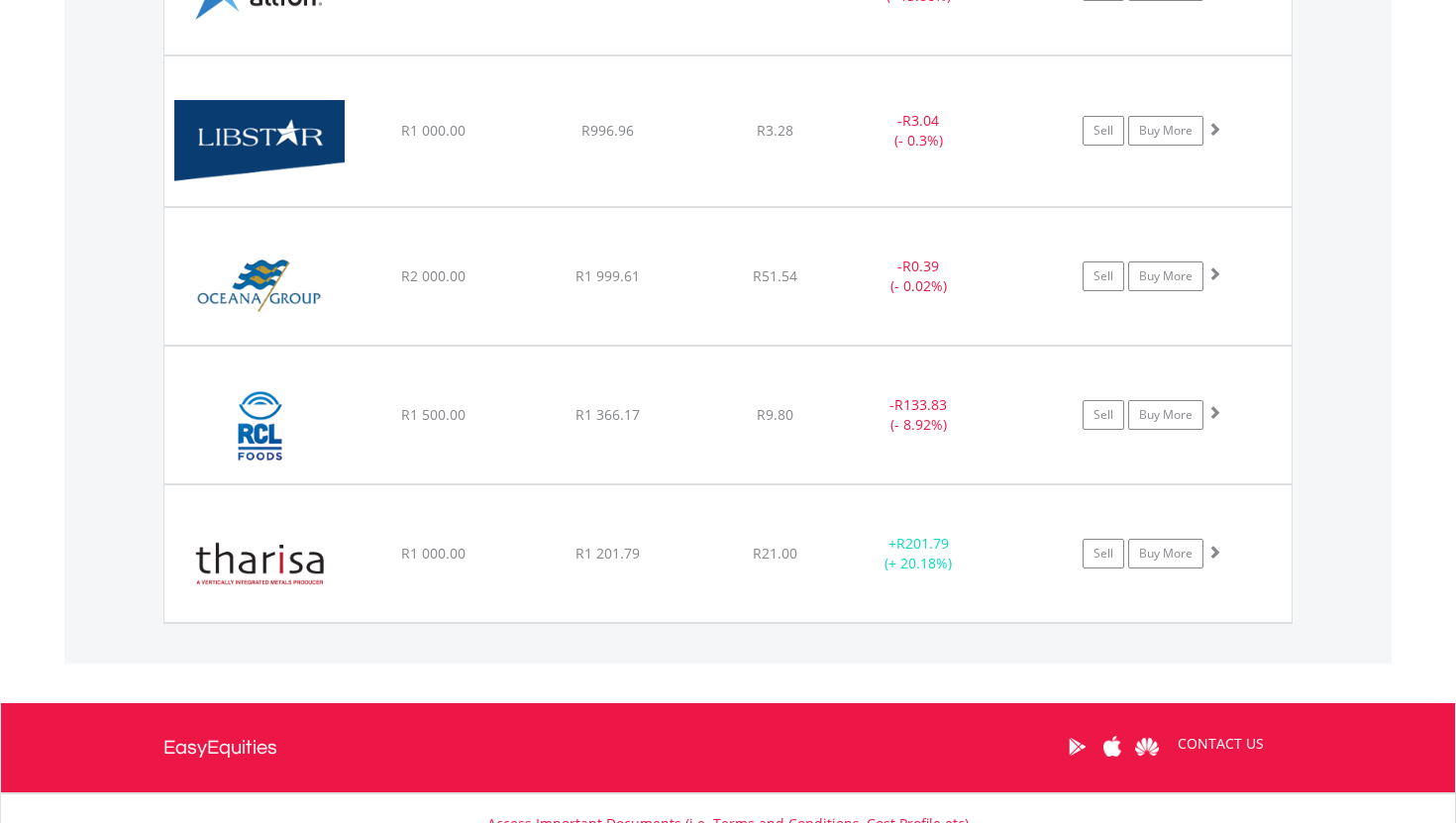
scroll to position [1571, 0]
